Goal: Transaction & Acquisition: Purchase product/service

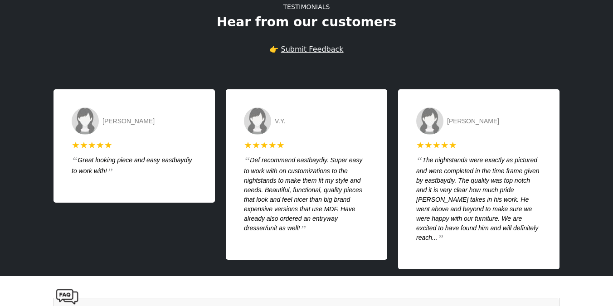
scroll to position [1888, 0]
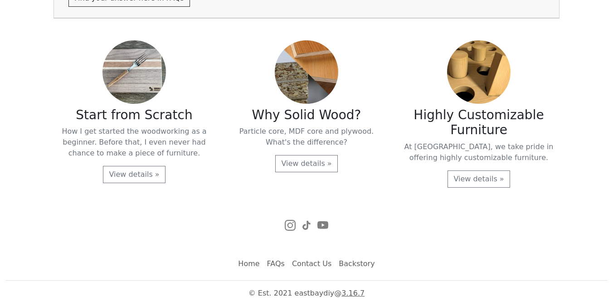
click at [281, 263] on link "FAQs" at bounding box center [276, 264] width 25 height 18
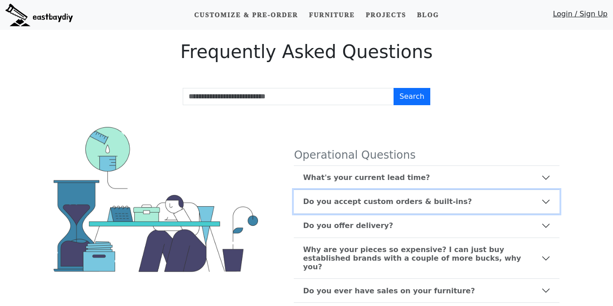
click at [363, 203] on b "Do you accept custom orders & built-ins?" at bounding box center [387, 201] width 169 height 9
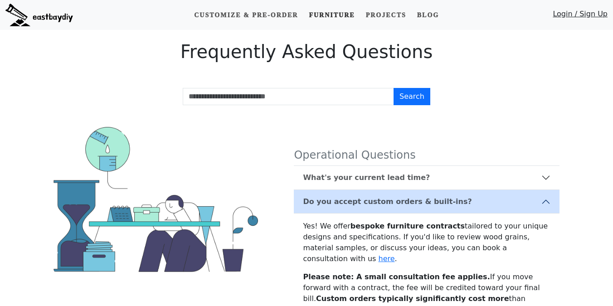
click at [318, 13] on link "Furniture" at bounding box center [331, 15] width 53 height 17
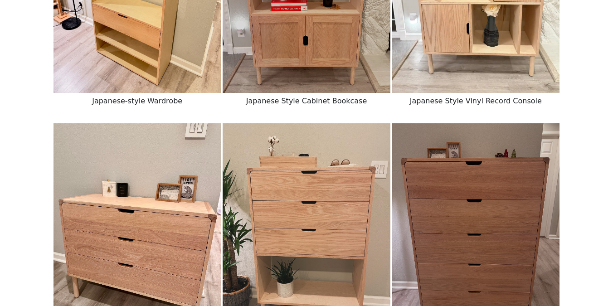
scroll to position [730, 0]
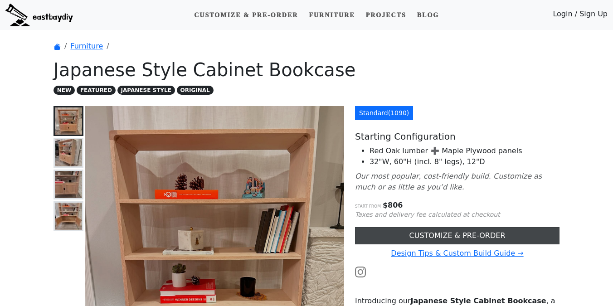
click at [384, 243] on link "CUSTOMIZE & PRE-ORDER" at bounding box center [457, 235] width 205 height 17
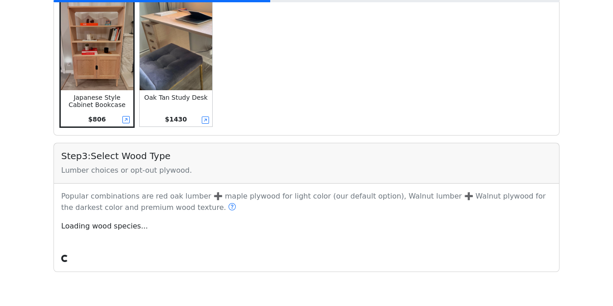
scroll to position [303, 0]
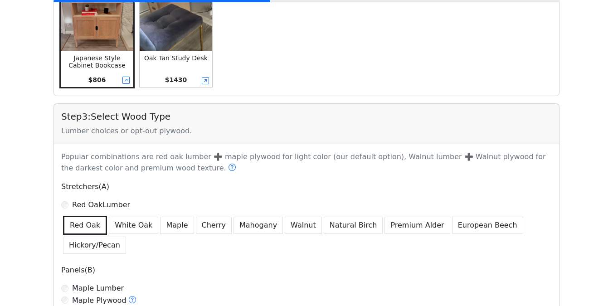
click at [173, 162] on p "Popular combinations are red oak lumber ➕ maple plywood for light color (our de…" at bounding box center [307, 162] width 502 height 23
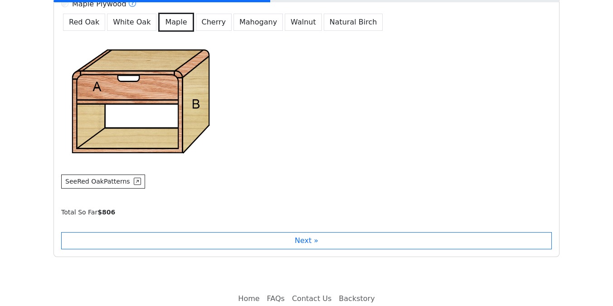
scroll to position [625, 0]
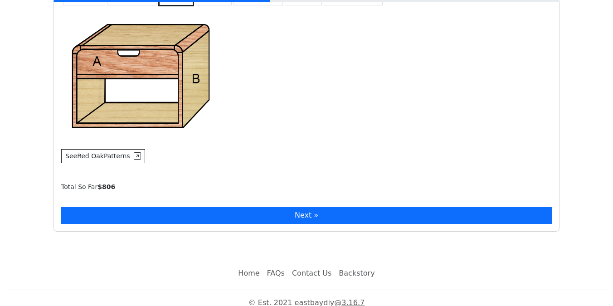
click at [170, 221] on button "Next »" at bounding box center [306, 215] width 491 height 17
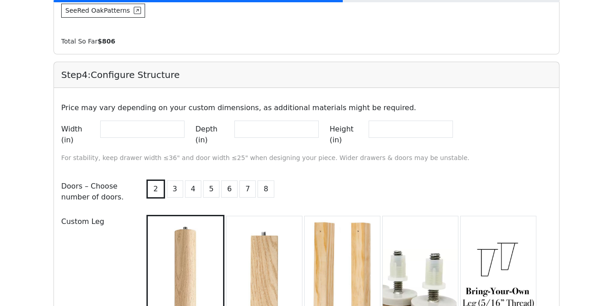
scroll to position [790, 0]
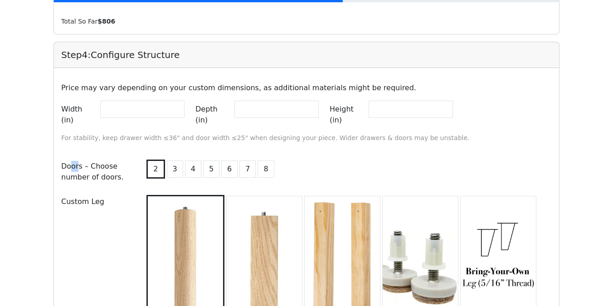
drag, startPoint x: 70, startPoint y: 156, endPoint x: 83, endPoint y: 158, distance: 13.8
click at [83, 158] on div "Doors – Choose number of doors." at bounding box center [97, 172] width 83 height 28
click at [100, 169] on div "Doors – Choose number of doors." at bounding box center [97, 172] width 83 height 28
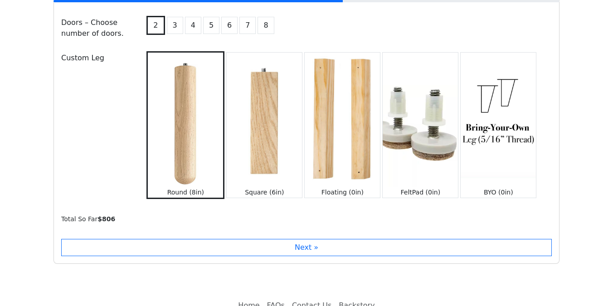
scroll to position [965, 0]
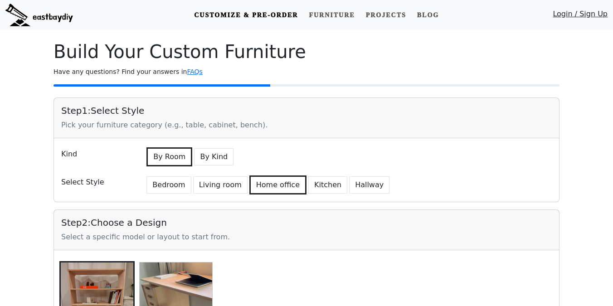
click at [401, 186] on div "Bedroom Living room Home office Kitchen Hallway" at bounding box center [348, 184] width 418 height 21
